Goal: Communication & Community: Connect with others

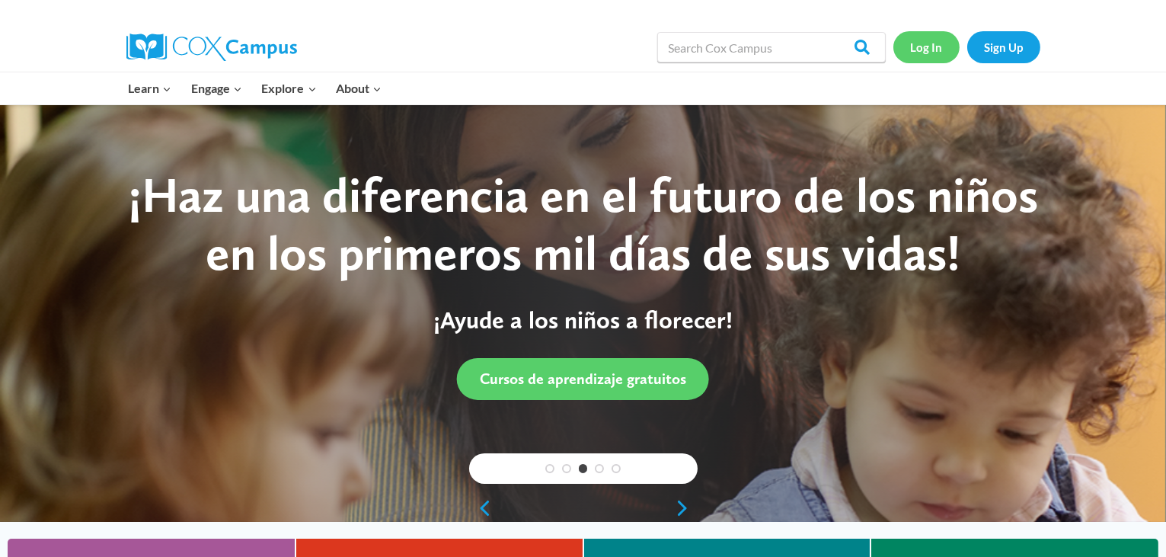
click at [922, 49] on link "Log In" at bounding box center [926, 46] width 66 height 31
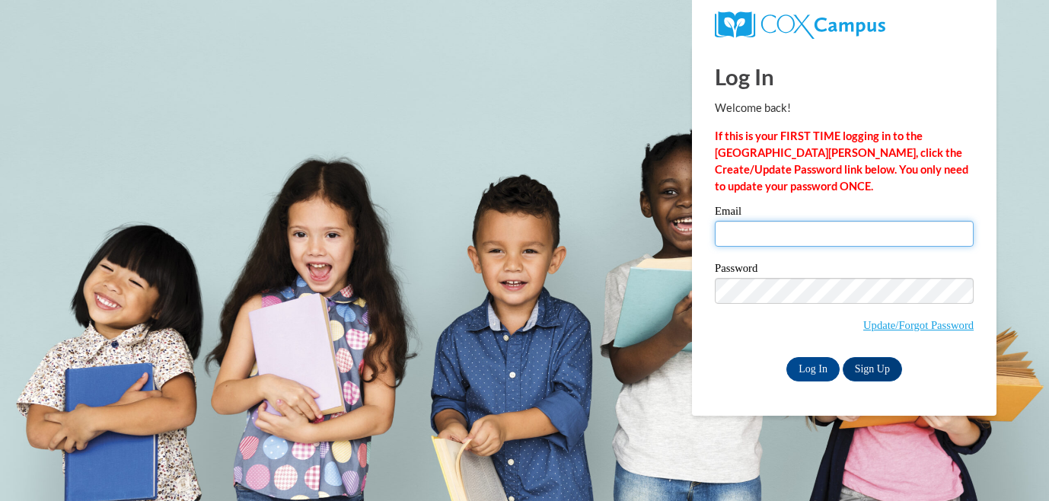
type input "lbiolo@nfdlschools.org"
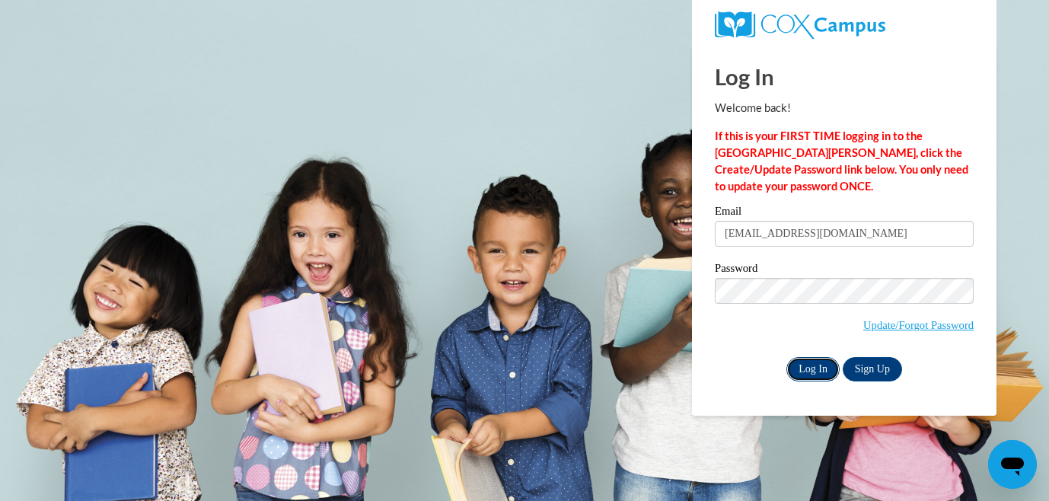
click at [815, 367] on input "Log In" at bounding box center [813, 369] width 53 height 24
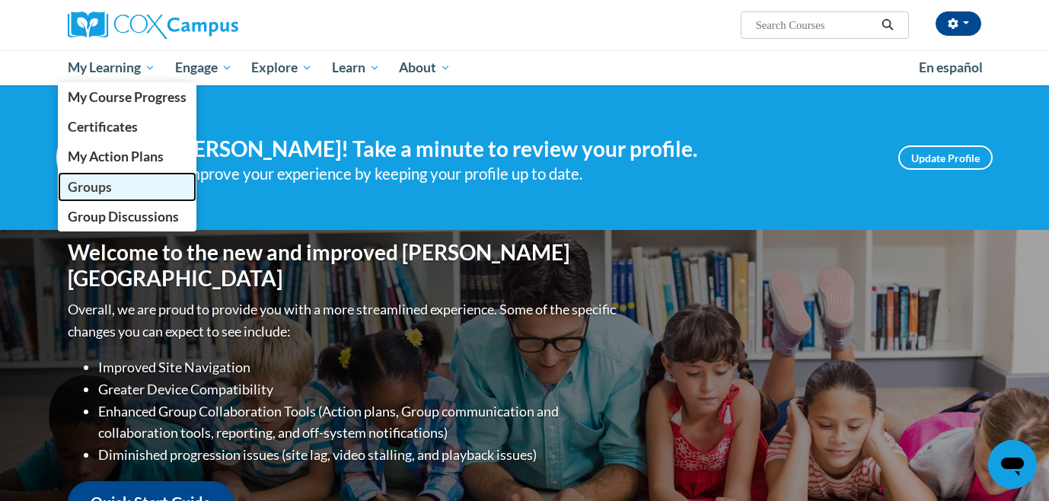
click at [102, 183] on span "Groups" at bounding box center [90, 187] width 44 height 16
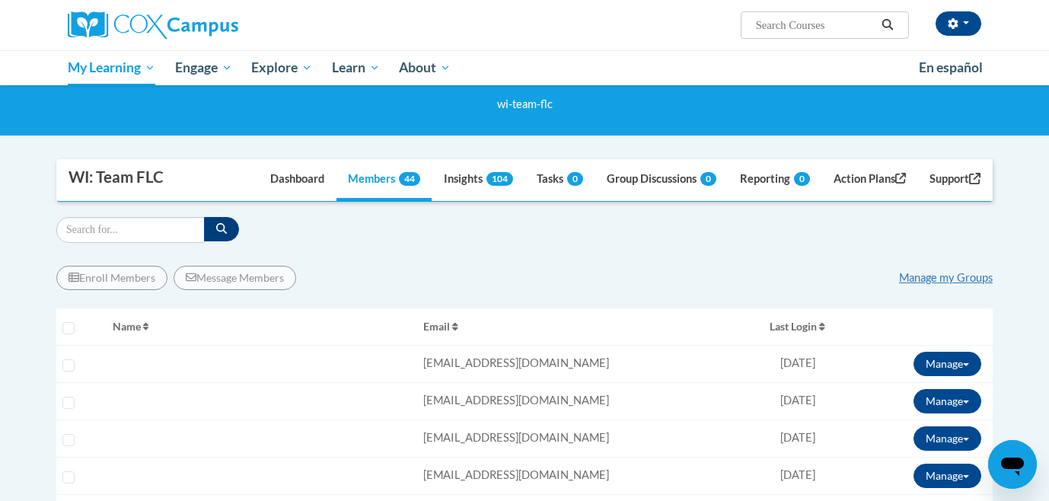
scroll to position [67, 0]
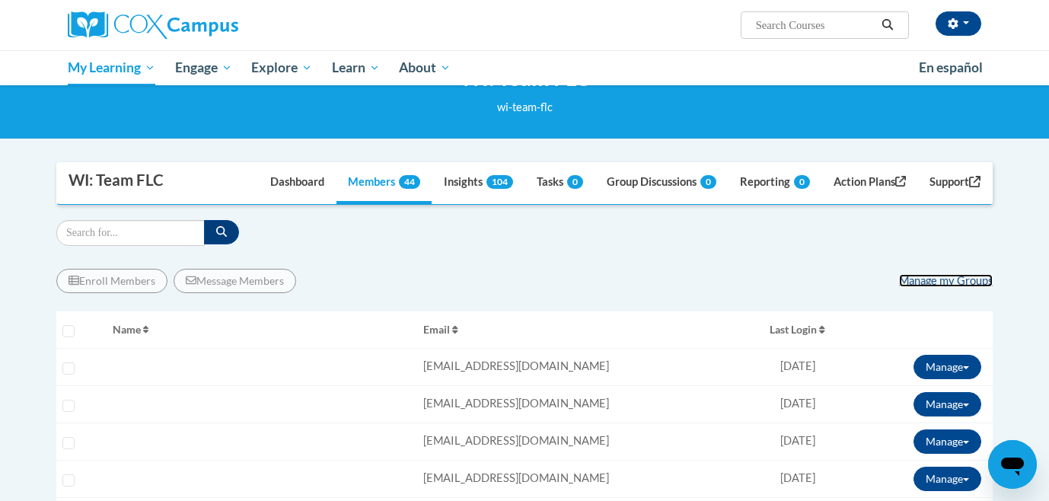
click at [969, 282] on link "Manage my Groups" at bounding box center [946, 280] width 94 height 13
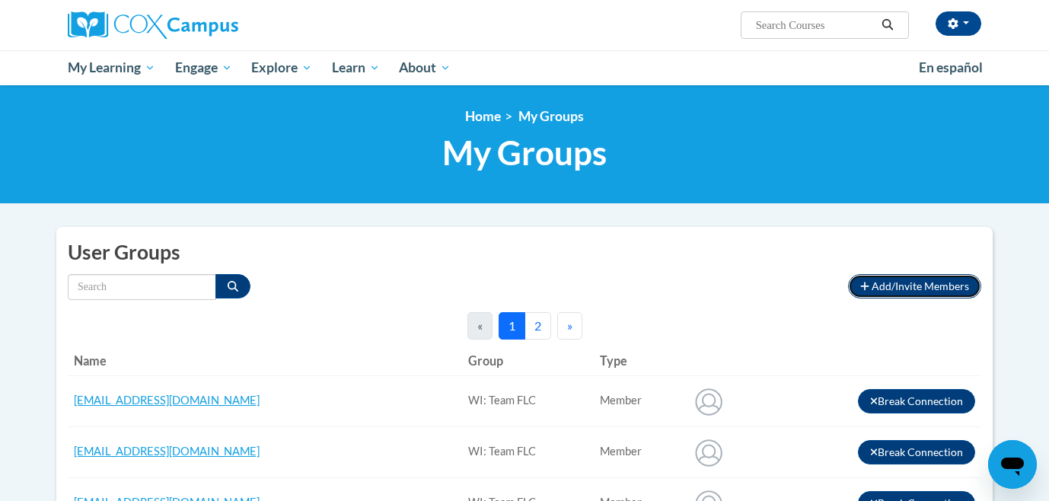
click at [886, 292] on button "Add/Invite Members" at bounding box center [914, 286] width 133 height 24
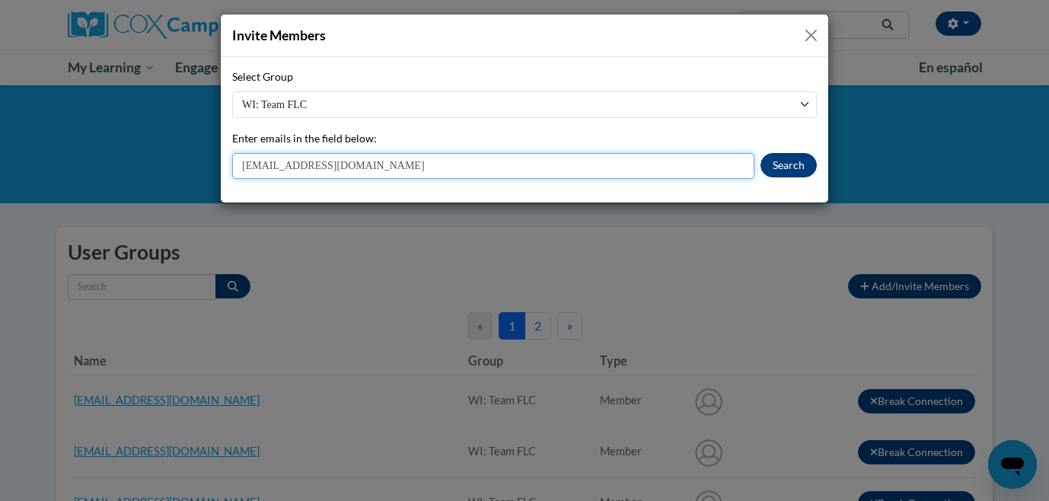
type input "[EMAIL_ADDRESS][DOMAIN_NAME]"
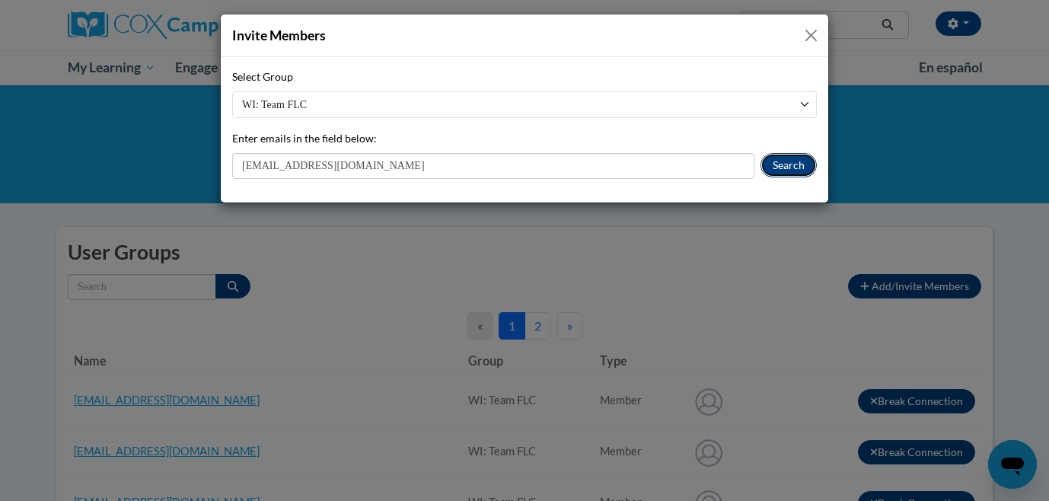
click at [792, 161] on button "Search" at bounding box center [789, 165] width 56 height 24
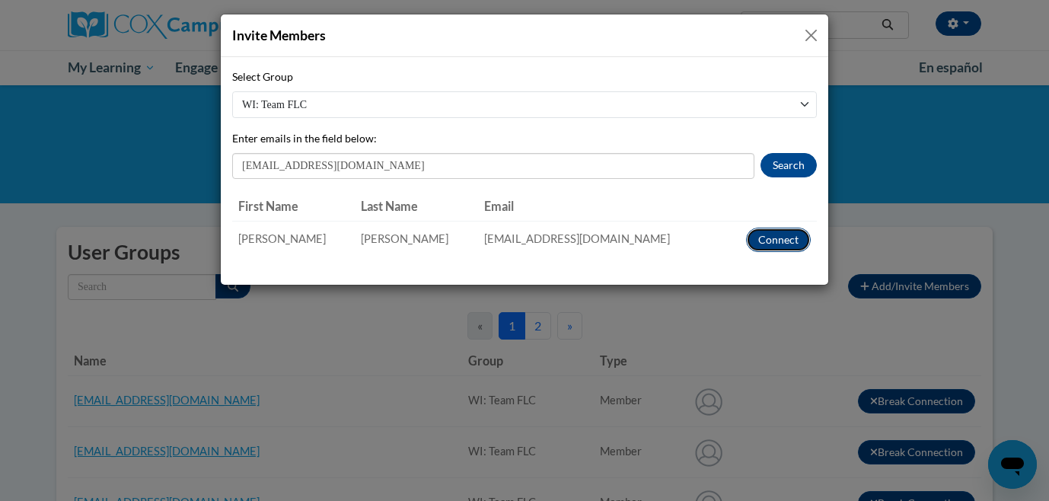
click at [781, 241] on button "Connect" at bounding box center [778, 240] width 65 height 24
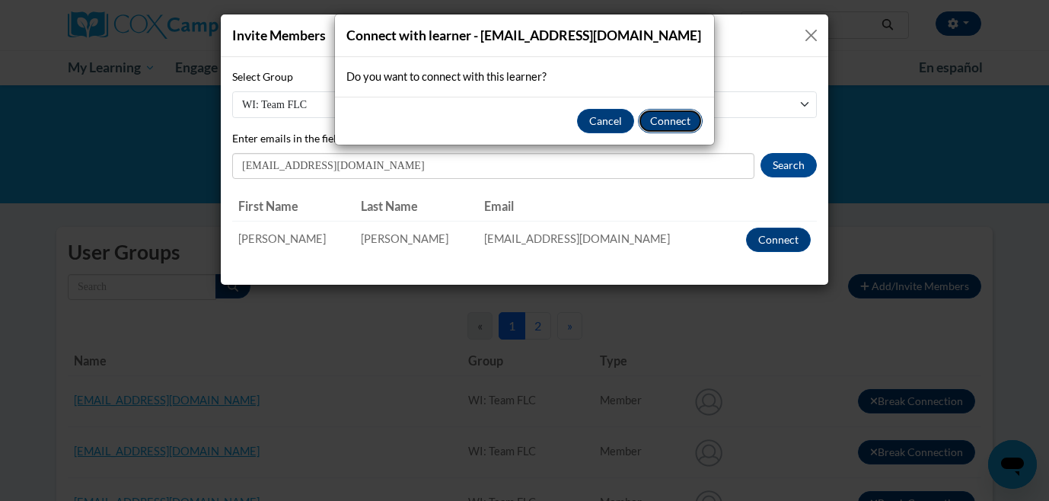
click at [672, 113] on button "Connect" at bounding box center [670, 121] width 65 height 24
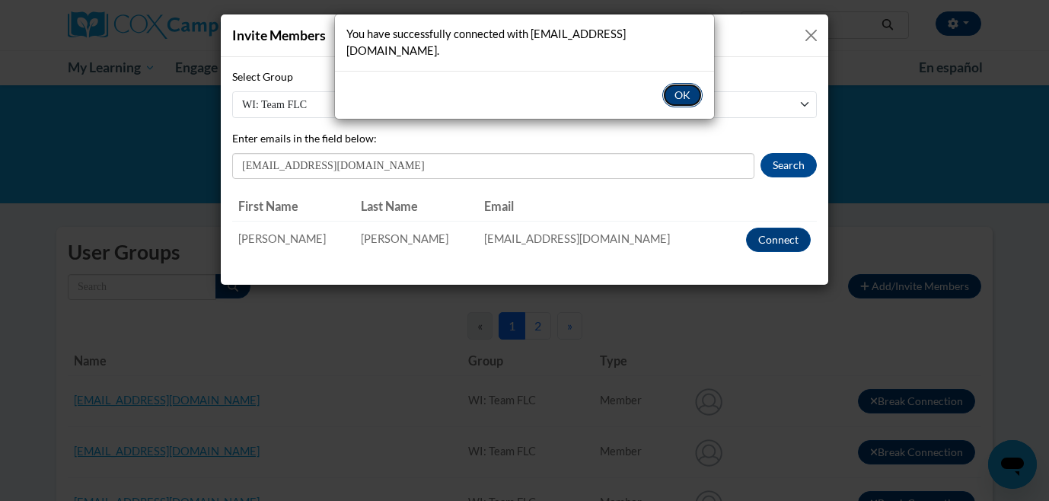
click at [691, 83] on button "OK" at bounding box center [682, 95] width 40 height 24
